Goal: Check status

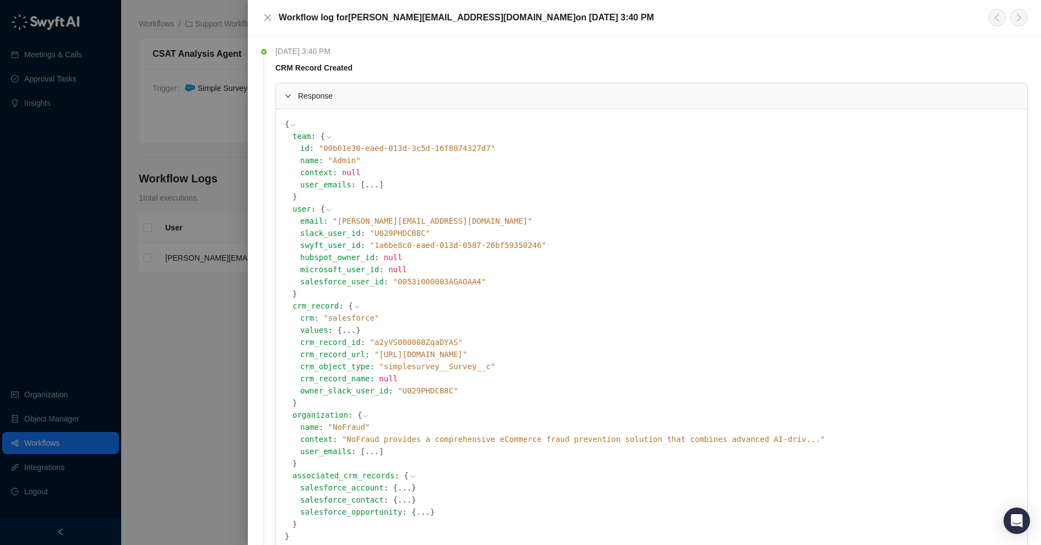
click at [219, 209] on div at bounding box center [520, 272] width 1041 height 545
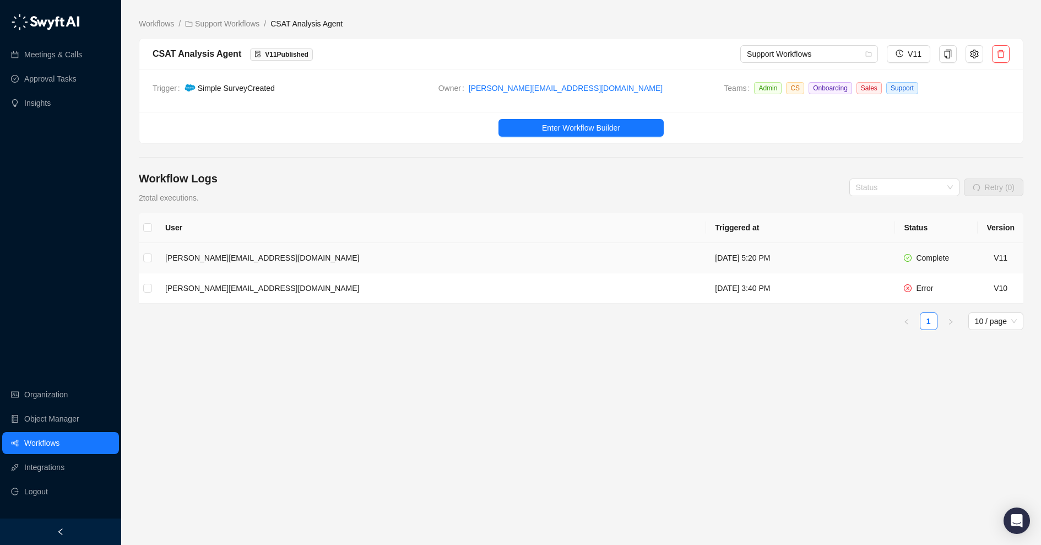
click at [325, 258] on td "[PERSON_NAME][EMAIL_ADDRESS][DOMAIN_NAME]" at bounding box center [431, 258] width 550 height 30
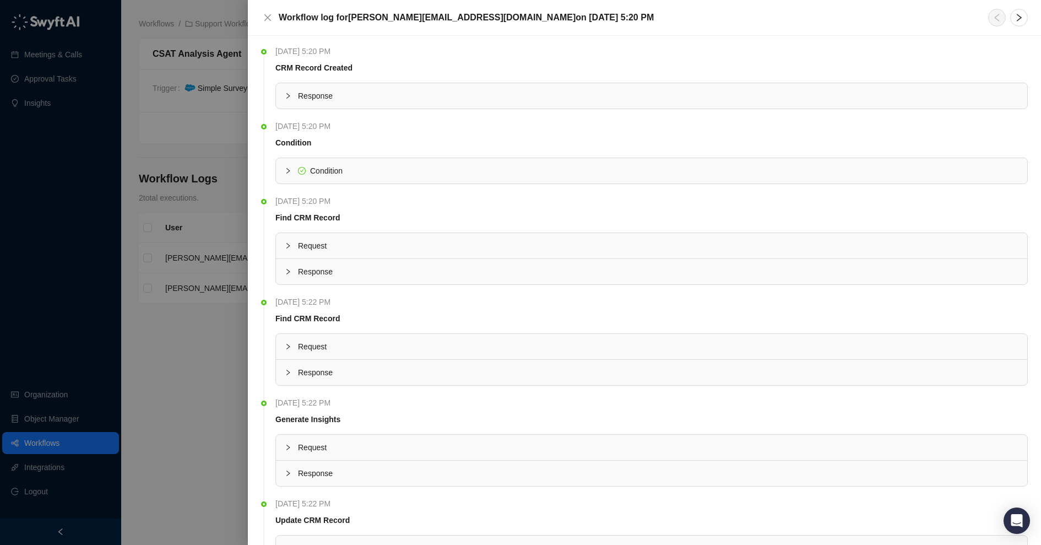
click at [349, 171] on span "Condition" at bounding box center [658, 171] width 721 height 12
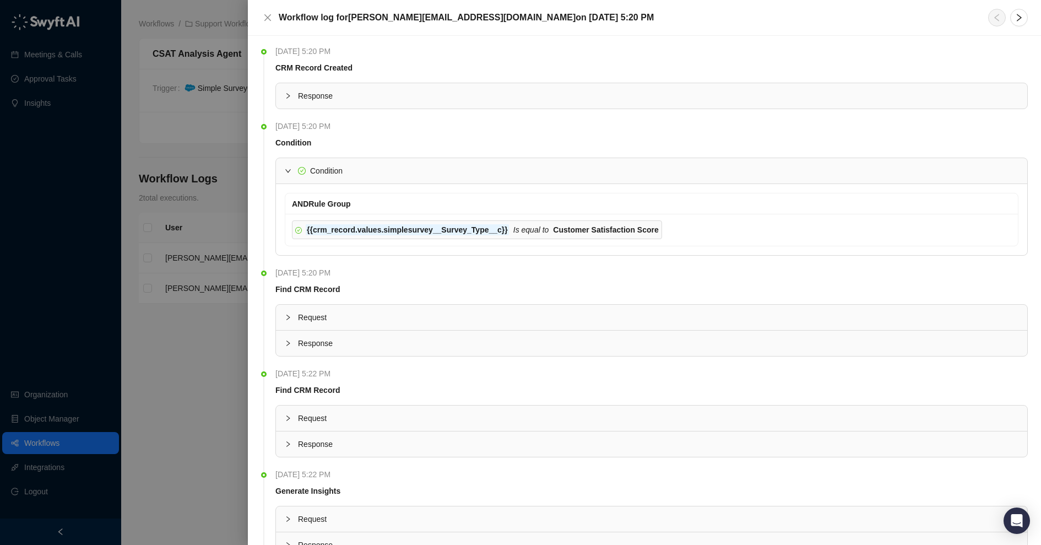
click at [347, 316] on span "Request" at bounding box center [658, 317] width 721 height 12
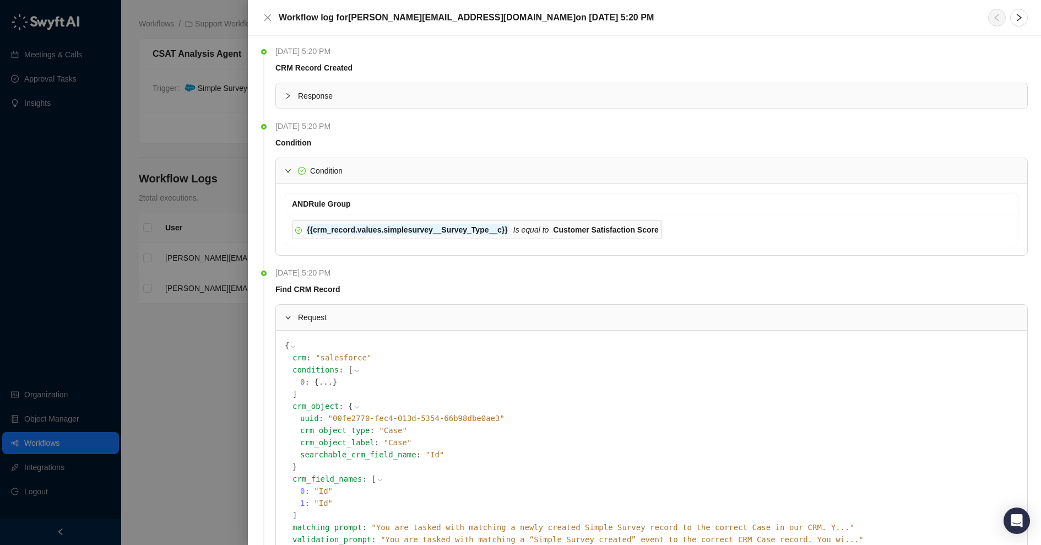
click at [334, 89] on div "Response" at bounding box center [651, 95] width 751 height 25
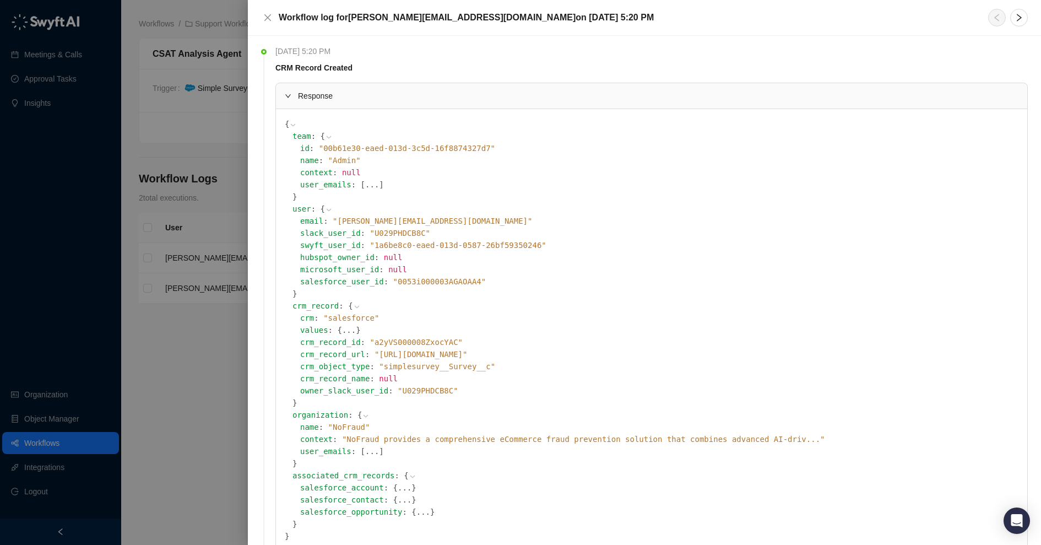
click at [0, 0] on icon at bounding box center [0, 0] width 0 height 0
click at [221, 291] on div at bounding box center [520, 272] width 1041 height 545
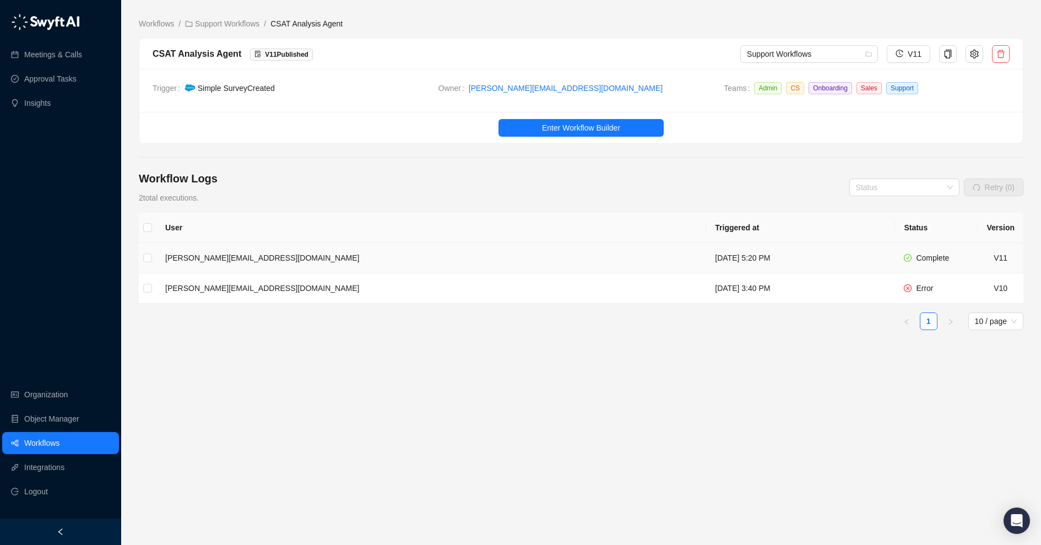
click at [271, 255] on td "[PERSON_NAME][EMAIL_ADDRESS][DOMAIN_NAME]" at bounding box center [431, 258] width 550 height 30
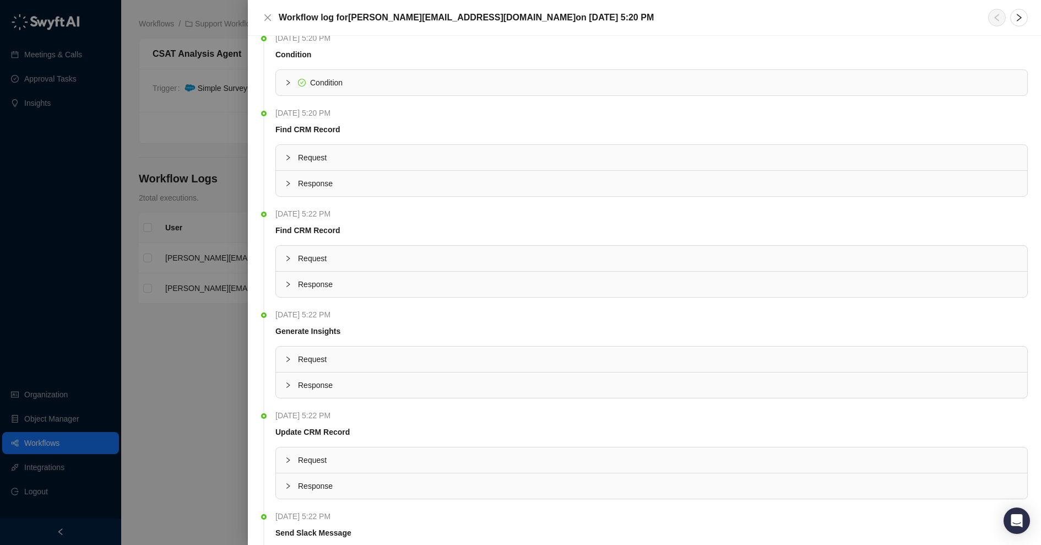
scroll to position [89, 0]
click at [358, 353] on span "Request" at bounding box center [658, 358] width 721 height 12
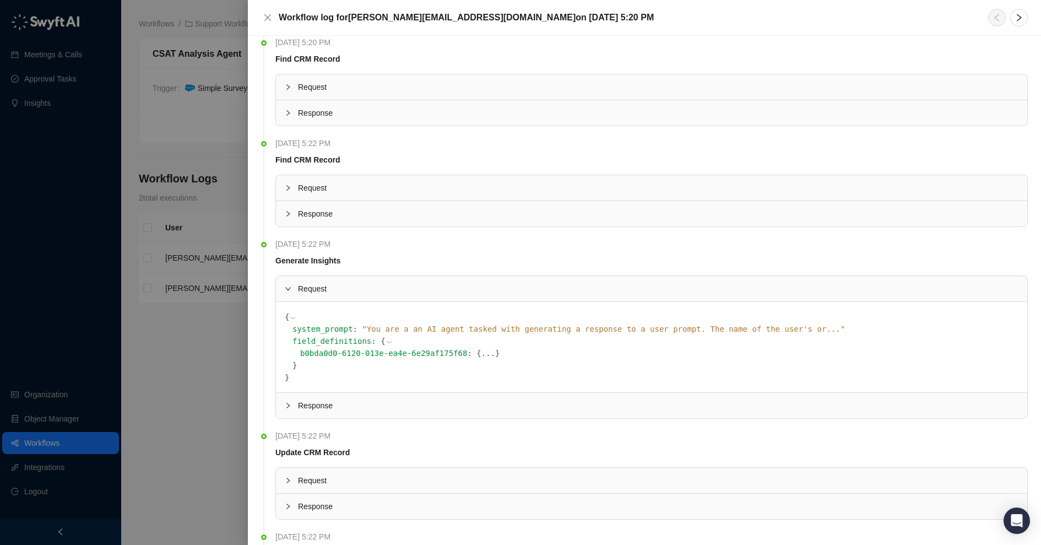
scroll to position [174, 0]
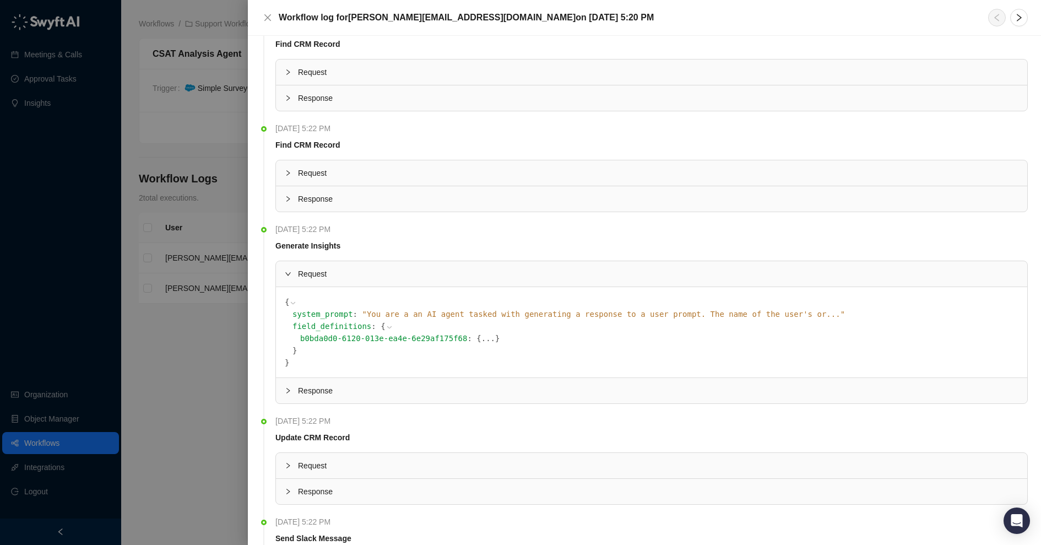
click at [356, 395] on div "Response" at bounding box center [651, 390] width 751 height 25
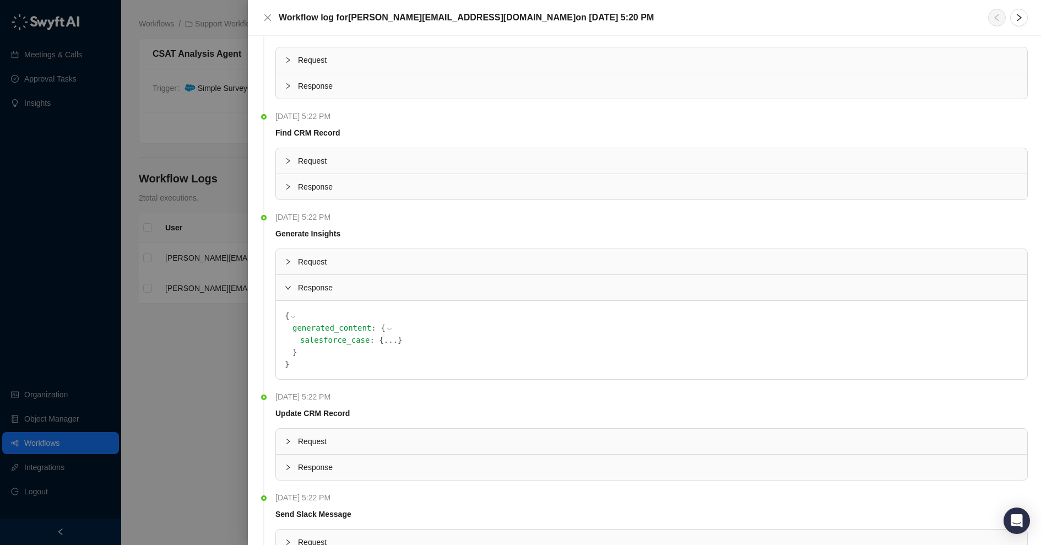
scroll to position [188, 0]
click at [386, 323] on icon at bounding box center [390, 327] width 8 height 8
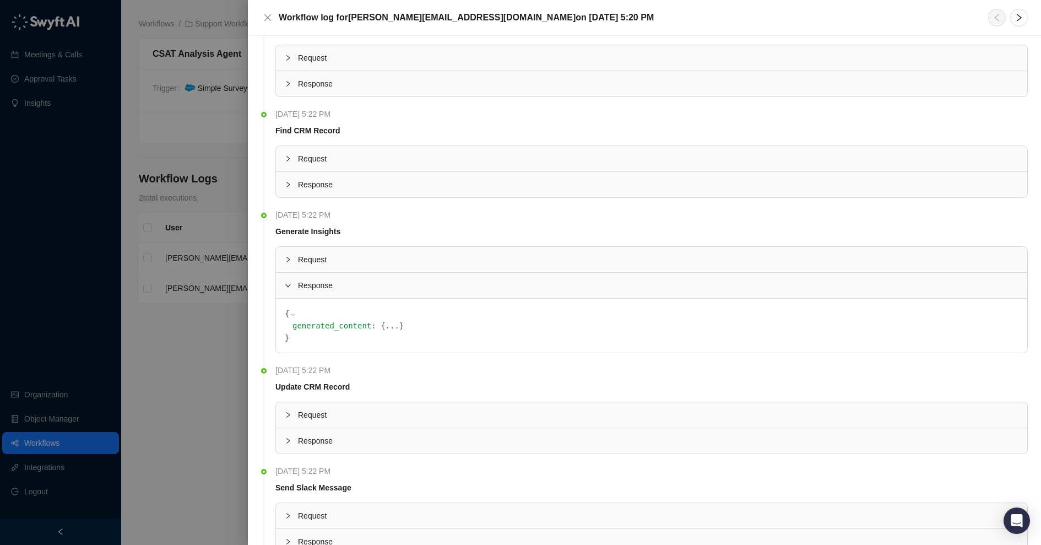
click at [386, 321] on button "..." at bounding box center [393, 326] width 14 height 12
click at [384, 338] on button "..." at bounding box center [391, 338] width 14 height 12
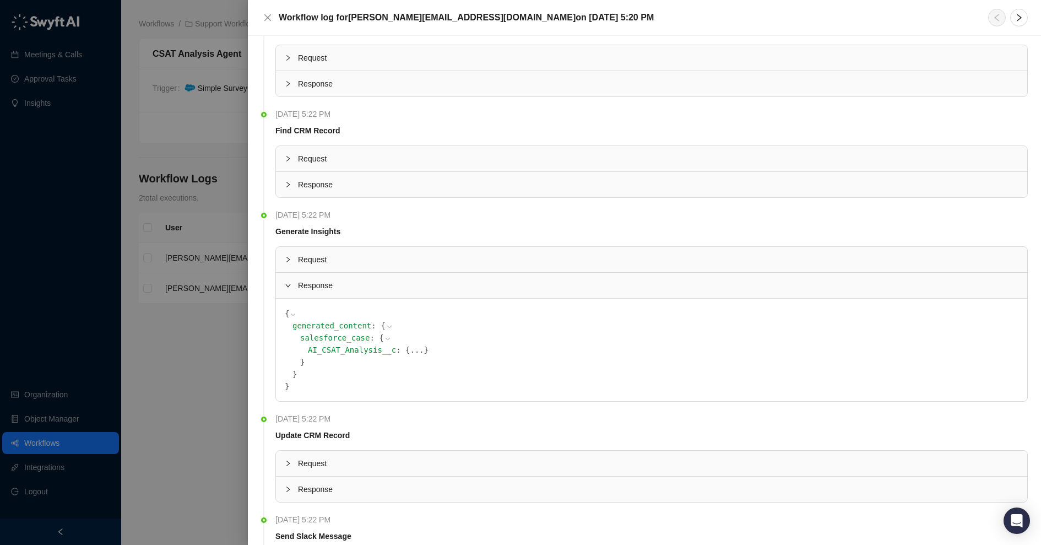
click at [410, 348] on button "..." at bounding box center [417, 350] width 14 height 12
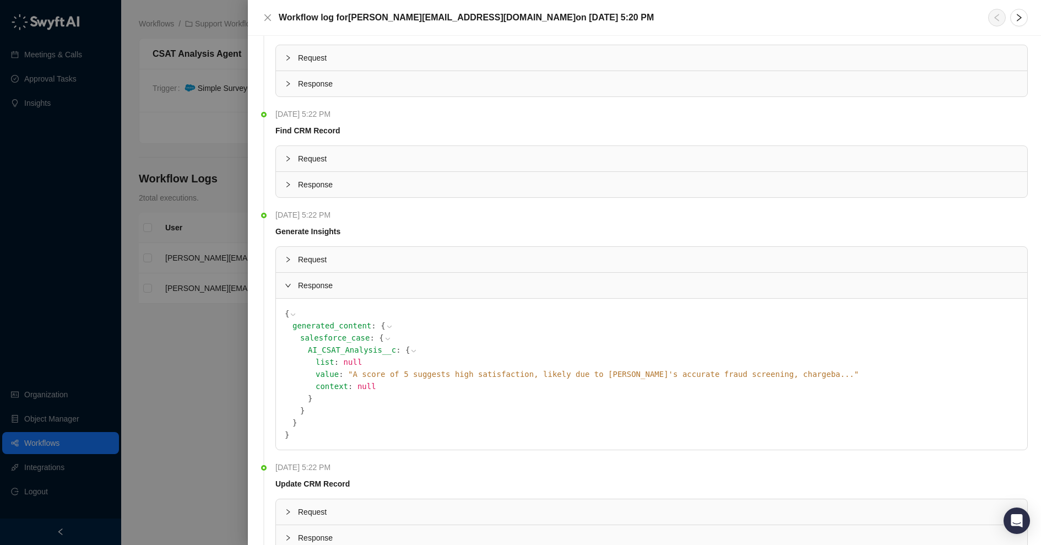
click at [615, 370] on span "" A score of 5 suggests high satisfaction, likely due to NoFraud's accurate fra…" at bounding box center [603, 374] width 511 height 9
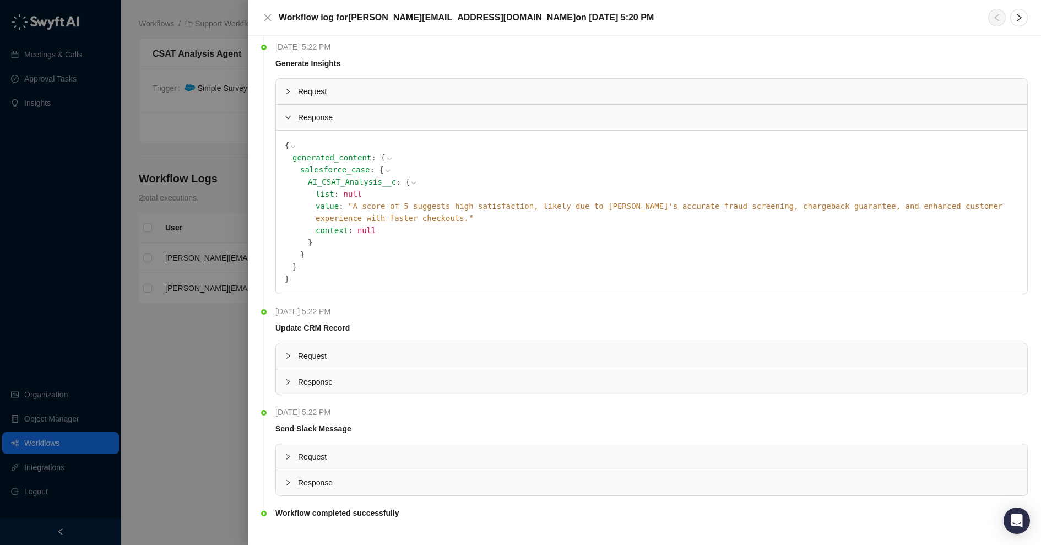
click at [403, 376] on span "Response" at bounding box center [658, 382] width 721 height 12
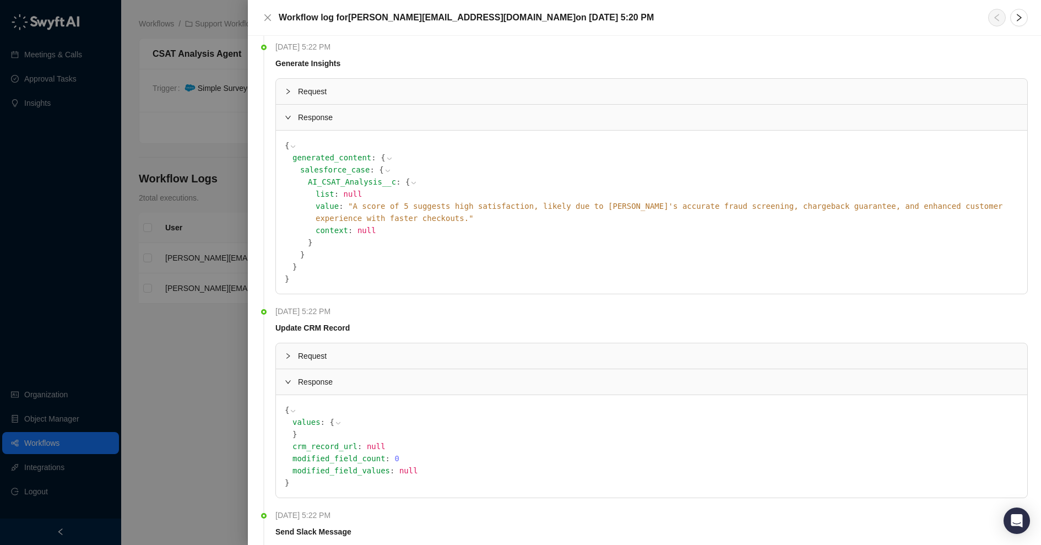
click at [396, 350] on span "Request" at bounding box center [658, 356] width 721 height 12
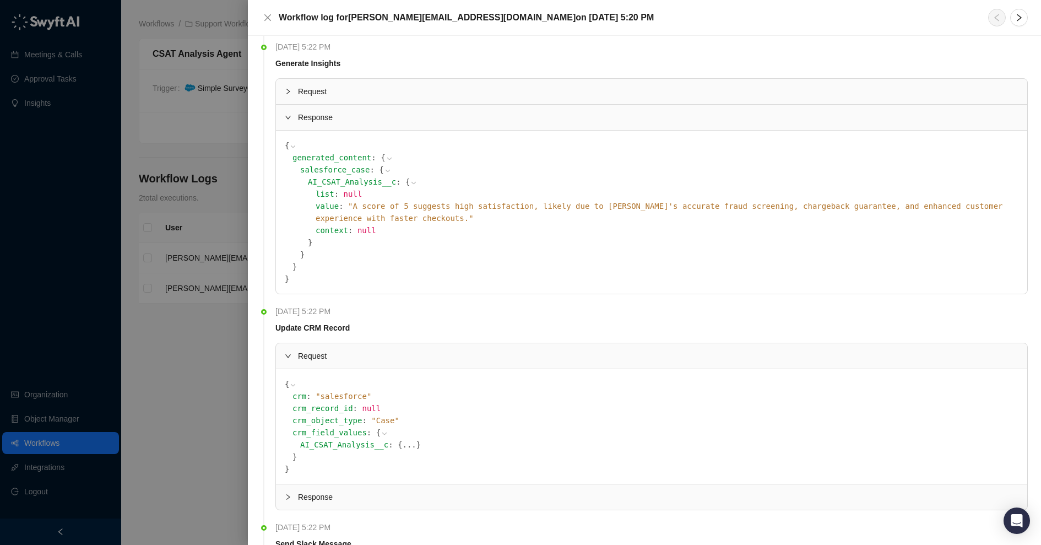
click at [381, 430] on icon at bounding box center [385, 434] width 8 height 8
click at [381, 426] on button "..." at bounding box center [388, 432] width 14 height 12
click at [0, 0] on icon at bounding box center [0, 0] width 0 height 0
click at [391, 430] on icon at bounding box center [395, 434] width 8 height 8
click at [402, 439] on button "..." at bounding box center [409, 445] width 14 height 12
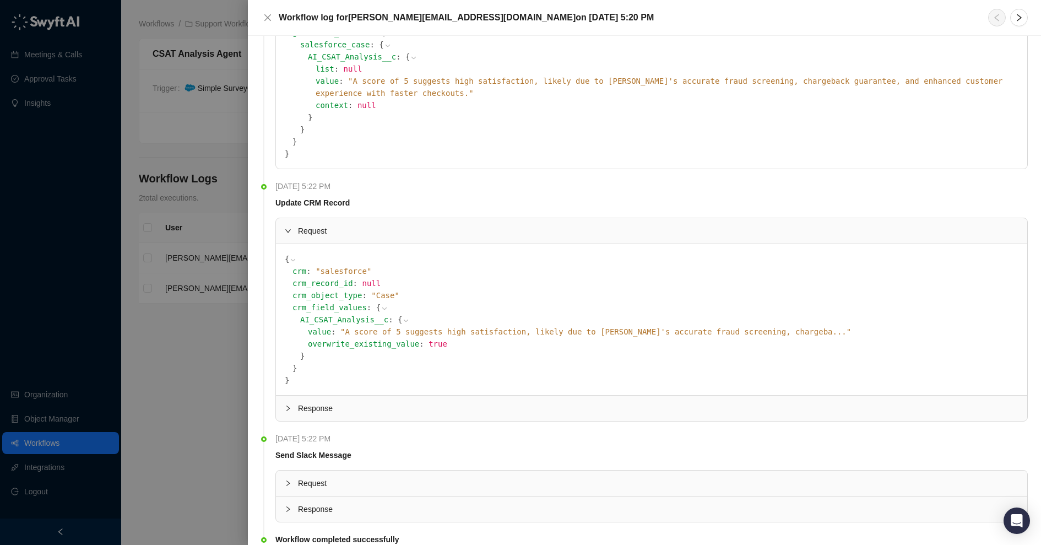
scroll to position [507, 0]
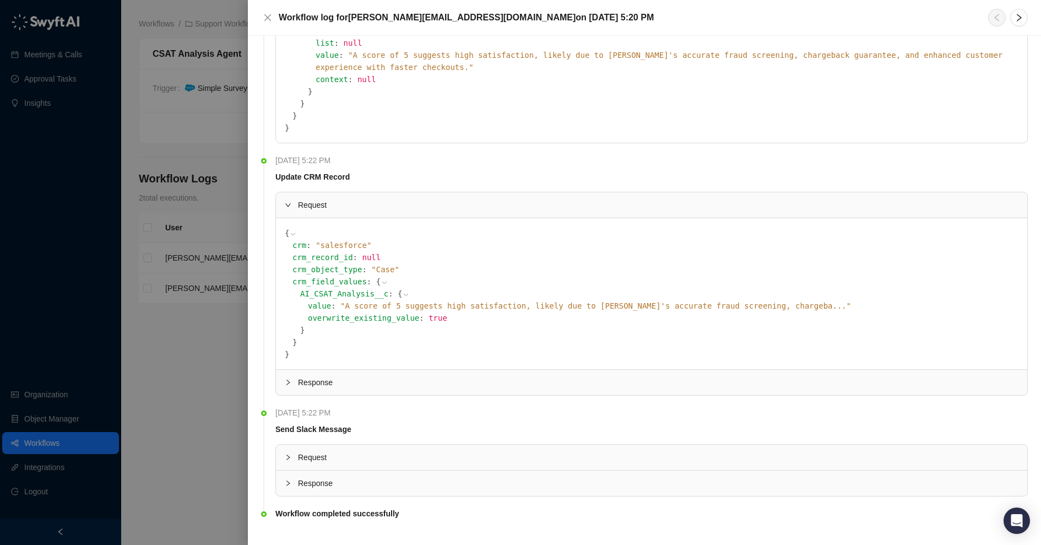
click at [364, 376] on span "Response" at bounding box center [658, 382] width 721 height 12
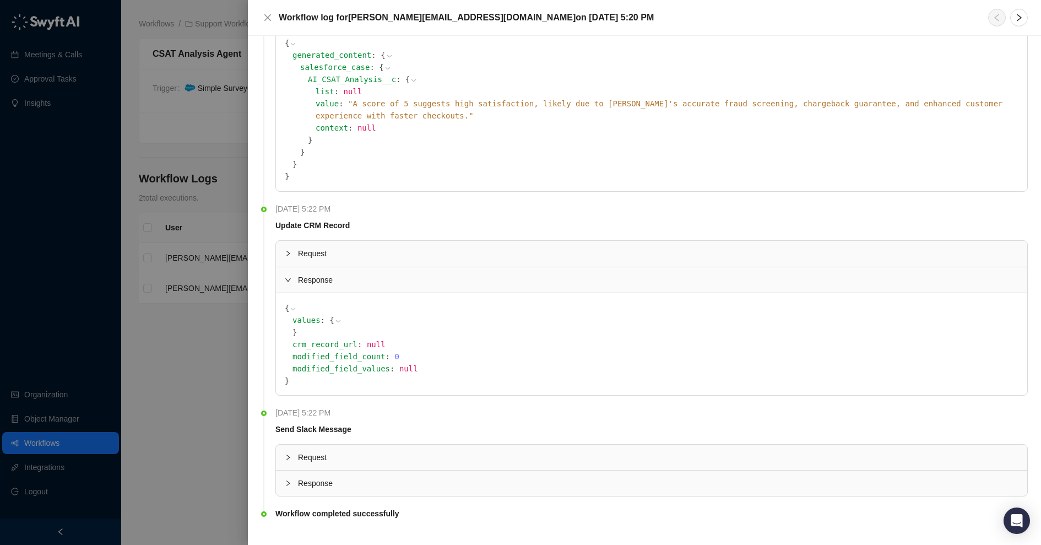
scroll to position [458, 0]
click at [331, 313] on div "values : { }" at bounding box center [656, 325] width 726 height 24
click at [334, 317] on icon at bounding box center [338, 321] width 8 height 8
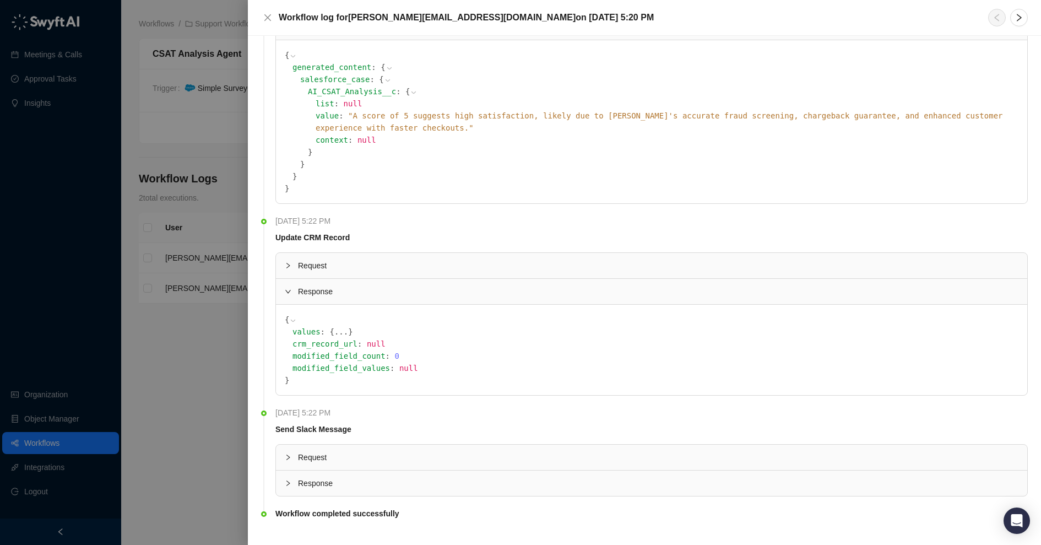
click at [334, 326] on button "..." at bounding box center [341, 332] width 14 height 12
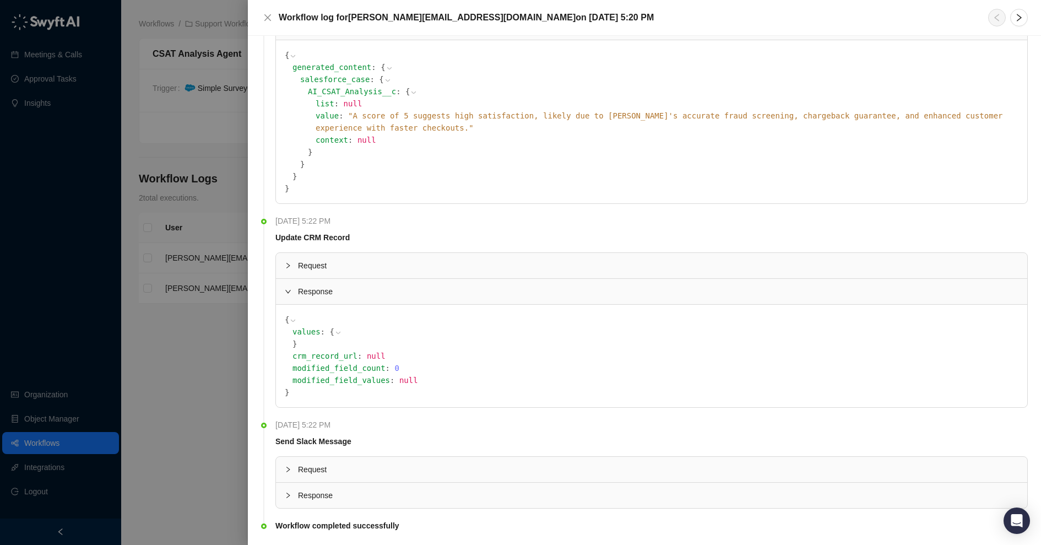
click at [293, 317] on icon at bounding box center [293, 321] width 8 height 8
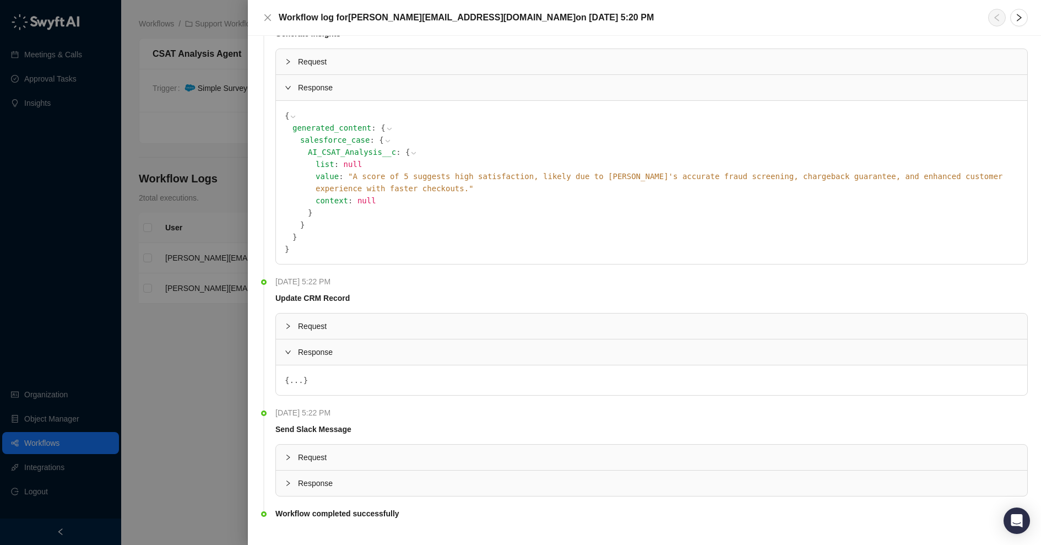
click at [295, 320] on div at bounding box center [291, 326] width 13 height 12
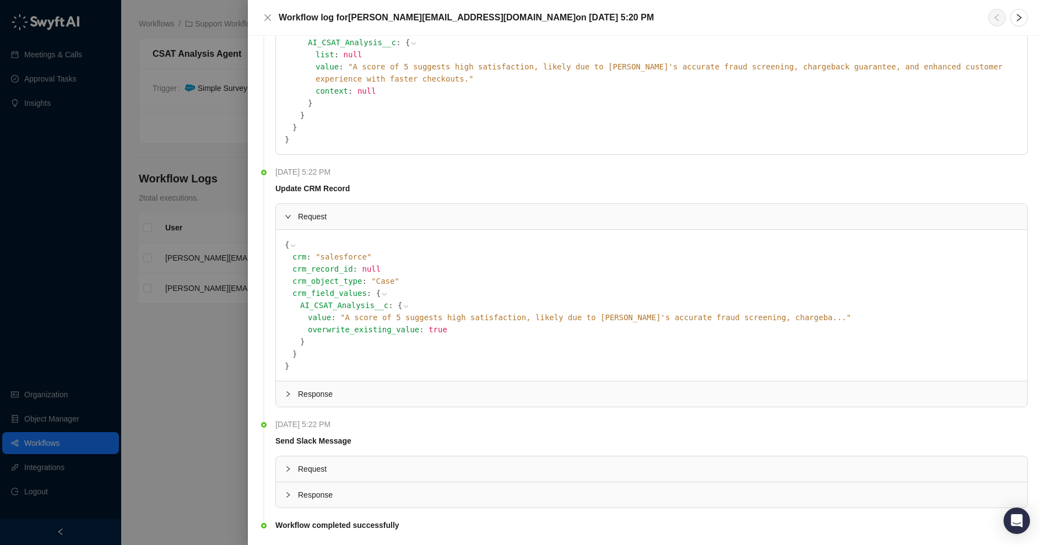
scroll to position [507, 0]
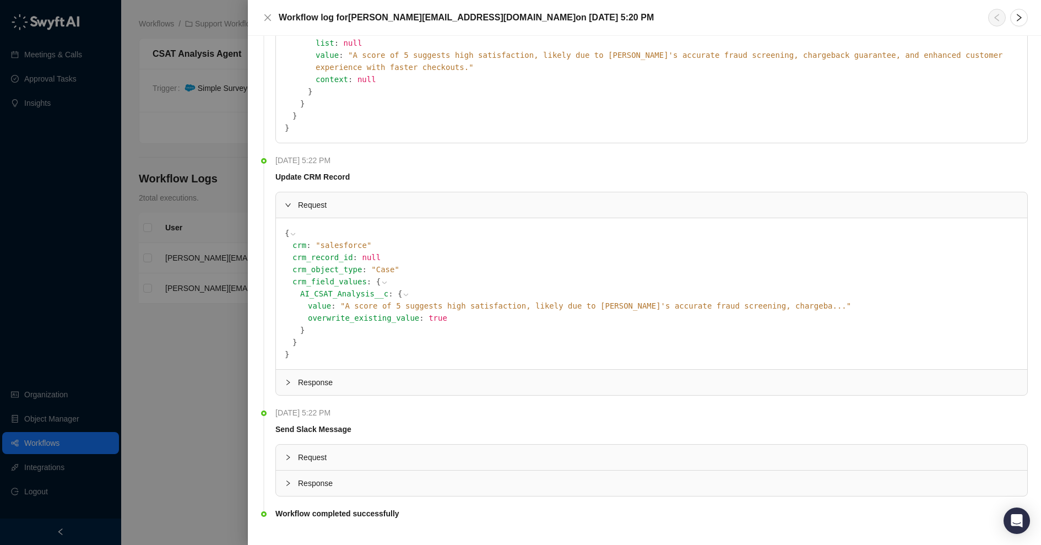
click at [414, 451] on span "Request" at bounding box center [658, 457] width 721 height 12
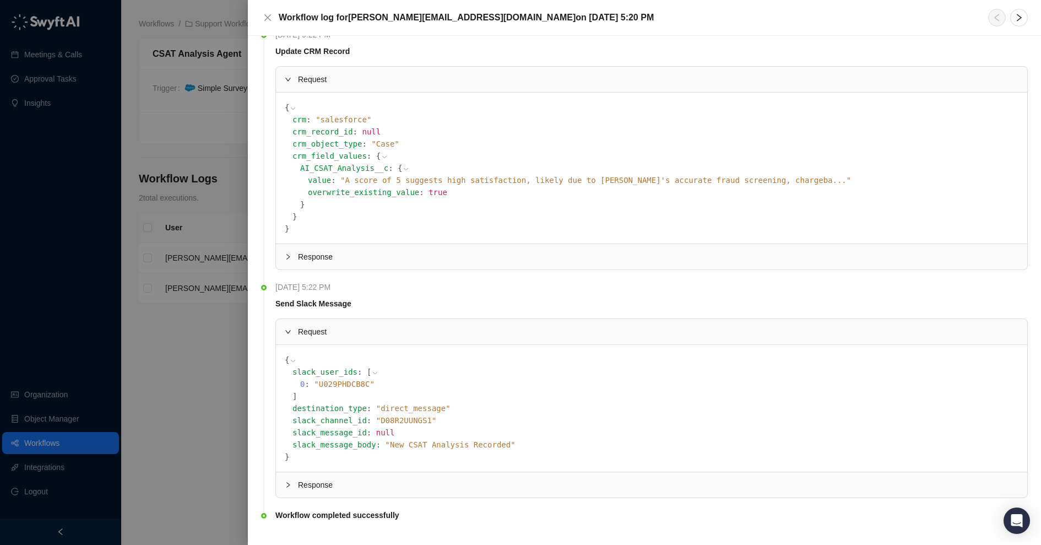
click at [390, 479] on span "Response" at bounding box center [658, 485] width 721 height 12
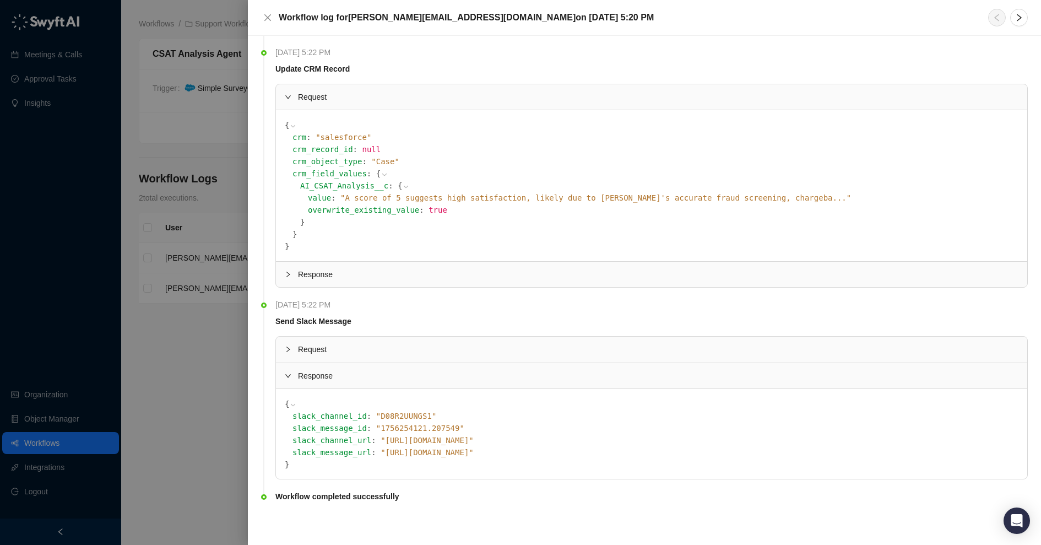
scroll to position [598, 0]
